Goal: Task Accomplishment & Management: Use online tool/utility

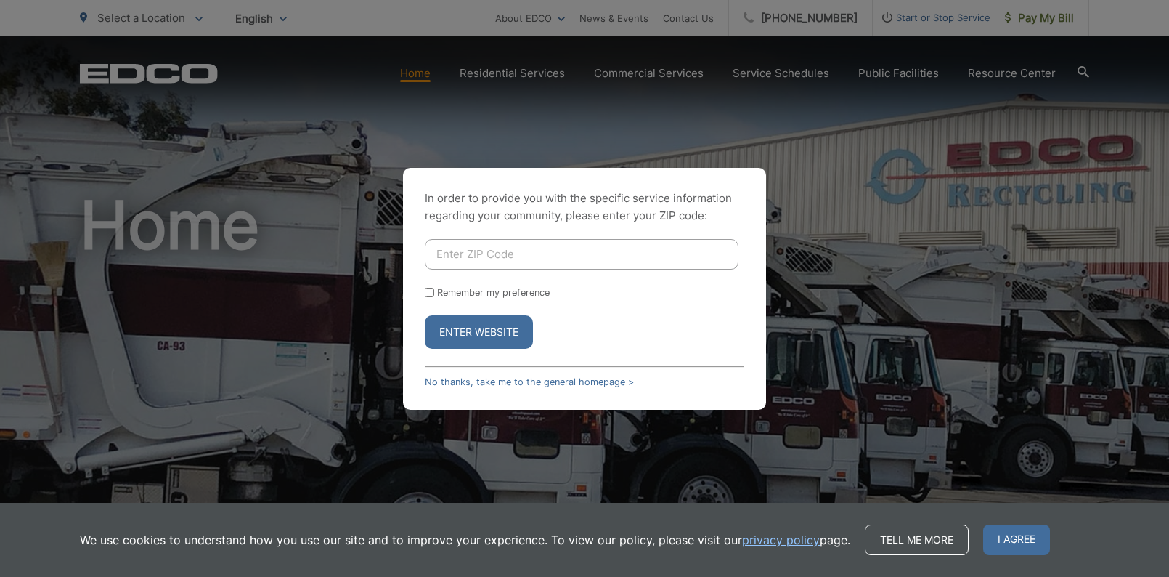
click at [200, 20] on div "In order to provide you with the specific service information regarding your co…" at bounding box center [584, 288] width 1169 height 577
click at [476, 251] on input "Enter ZIP Code" at bounding box center [582, 254] width 314 height 31
type input "92003"
click at [463, 336] on button "Enter Website" at bounding box center [479, 331] width 108 height 33
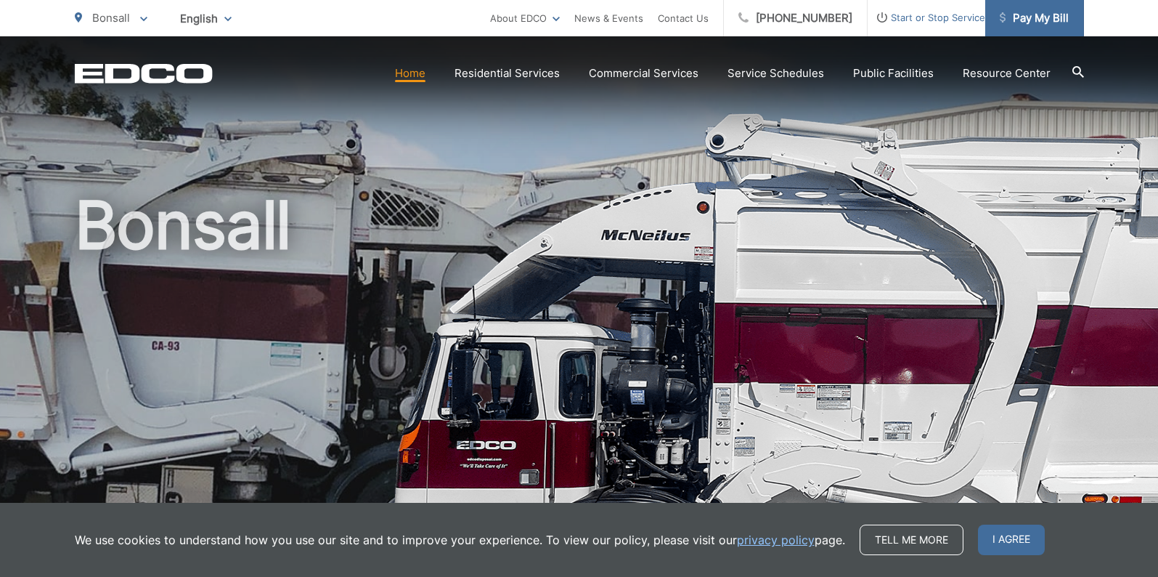
click at [1019, 20] on span "Pay My Bill" at bounding box center [1034, 17] width 69 height 17
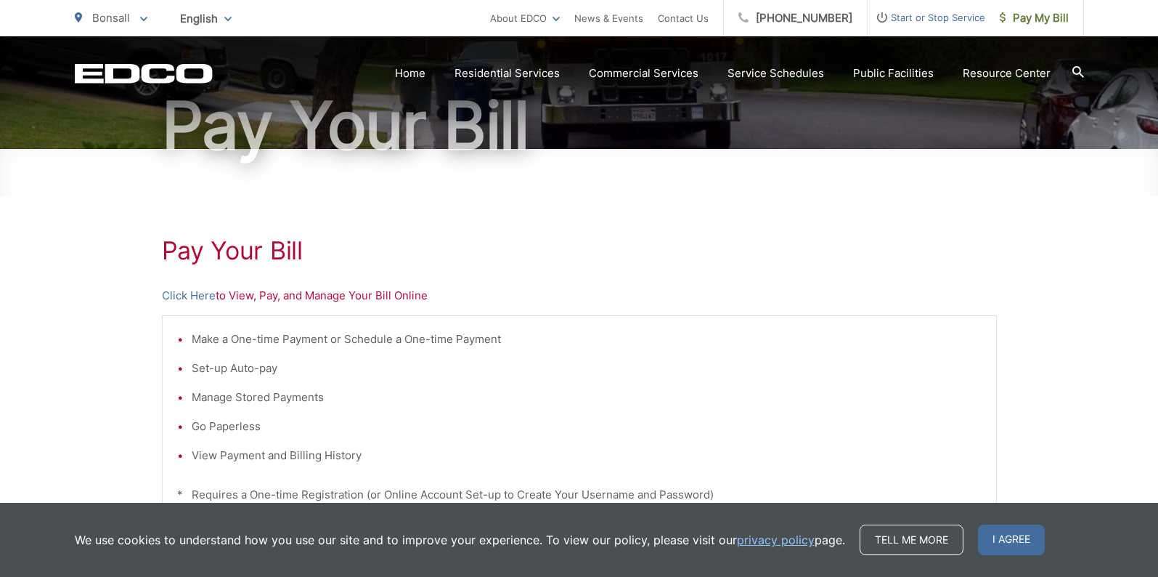
scroll to position [204, 0]
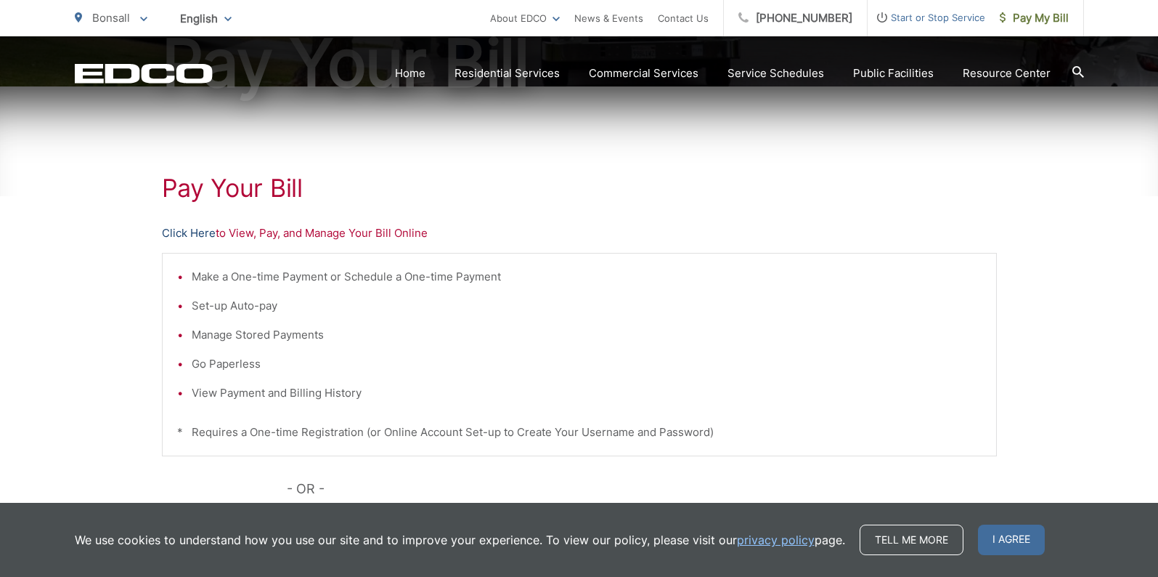
click at [187, 232] on link "Click Here" at bounding box center [189, 232] width 54 height 17
